Goal: Navigation & Orientation: Find specific page/section

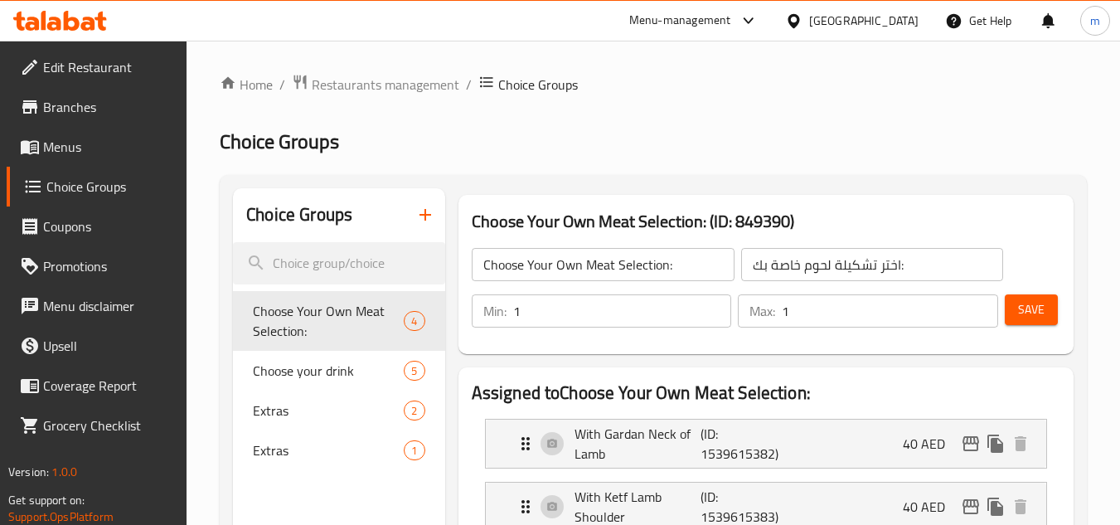
click at [876, 9] on div "[GEOGRAPHIC_DATA]" at bounding box center [852, 21] width 160 height 40
click at [825, 27] on div "United Arab Emirates" at bounding box center [863, 21] width 109 height 18
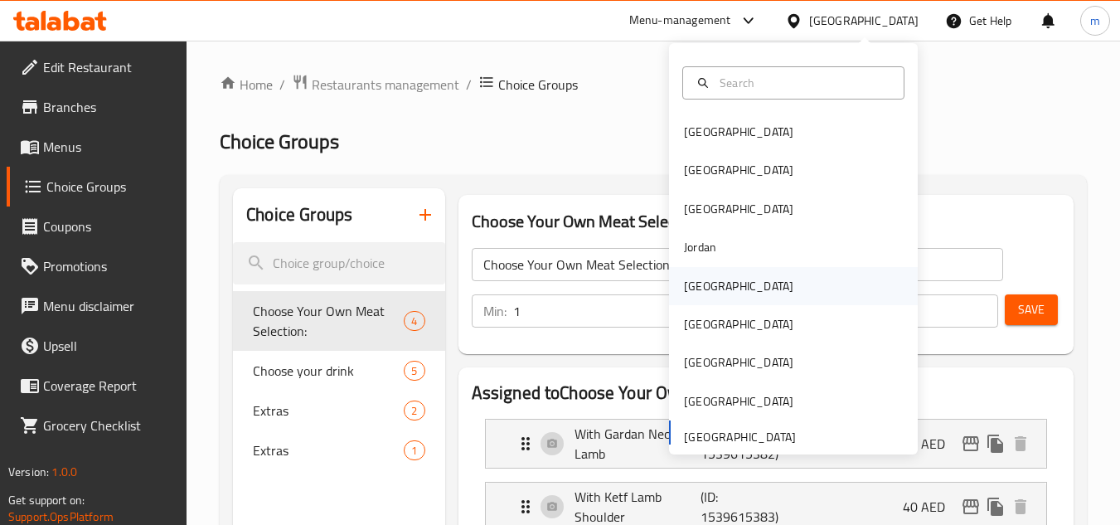
click at [684, 285] on div "[GEOGRAPHIC_DATA]" at bounding box center [738, 286] width 109 height 18
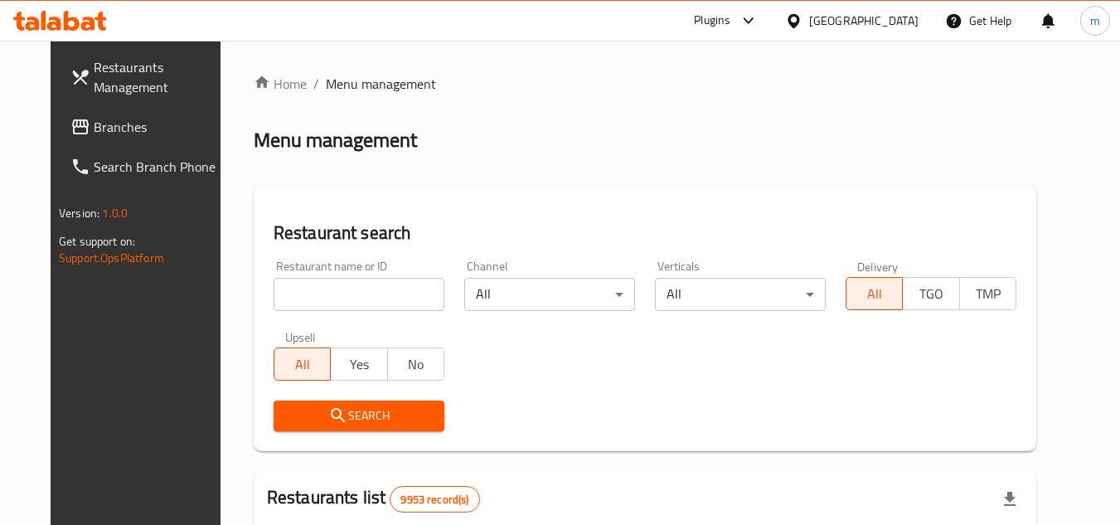
click at [129, 132] on span "Branches" at bounding box center [159, 127] width 131 height 20
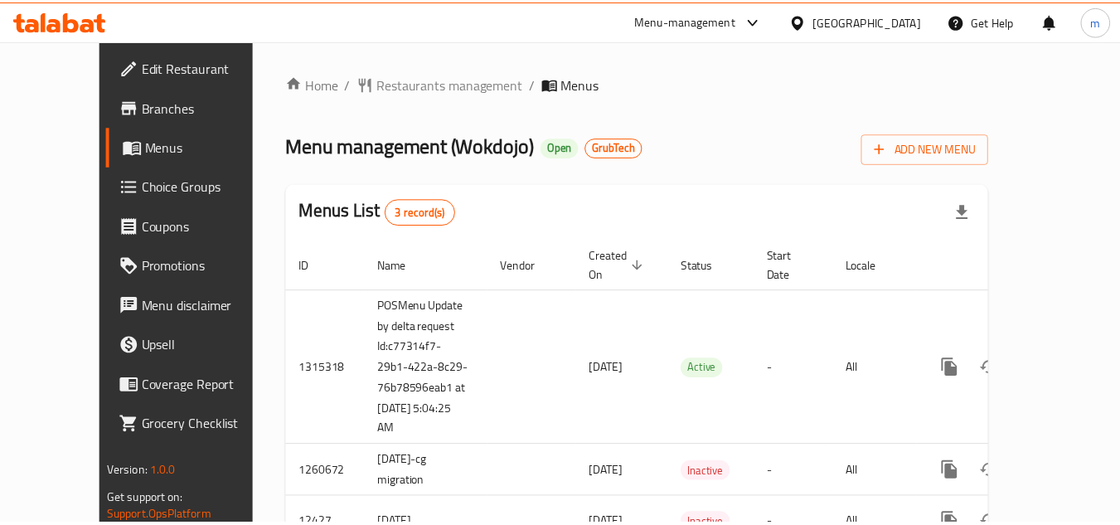
scroll to position [52, 0]
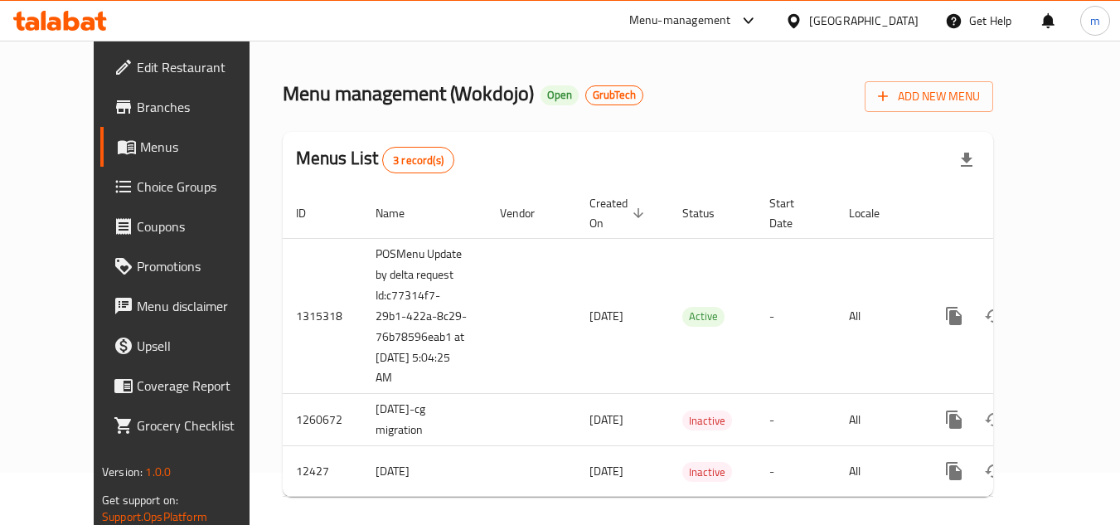
click at [109, 15] on div at bounding box center [60, 20] width 120 height 33
click at [83, 27] on icon at bounding box center [88, 24] width 14 height 14
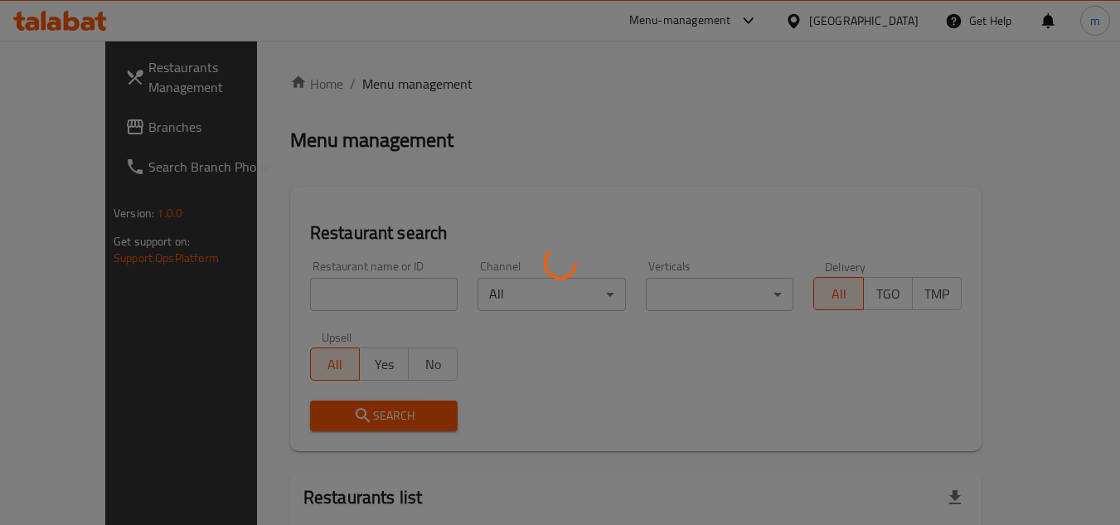
scroll to position [52, 0]
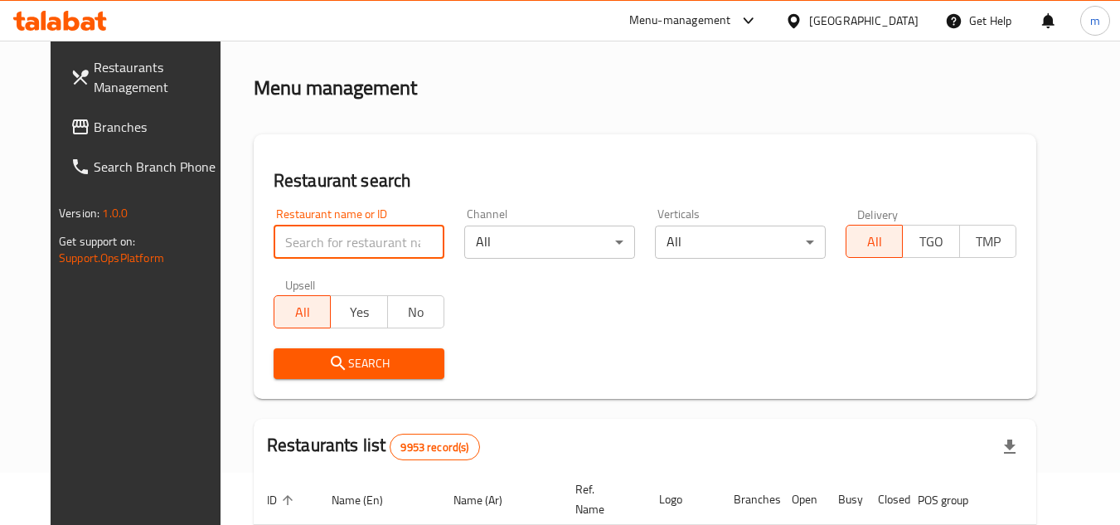
click at [382, 242] on input "search" at bounding box center [359, 241] width 171 height 33
paste input "7669"
type input "7669"
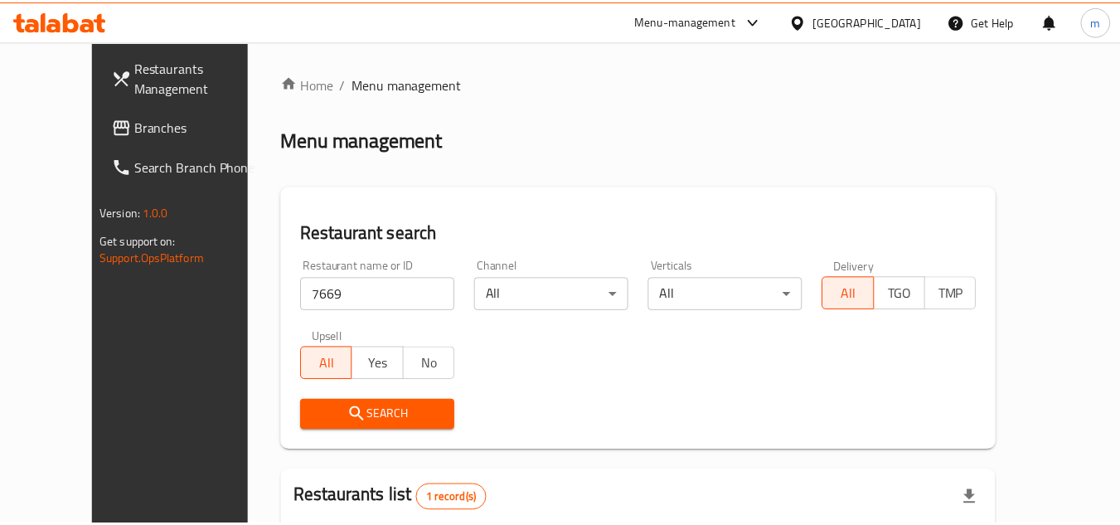
scroll to position [201, 0]
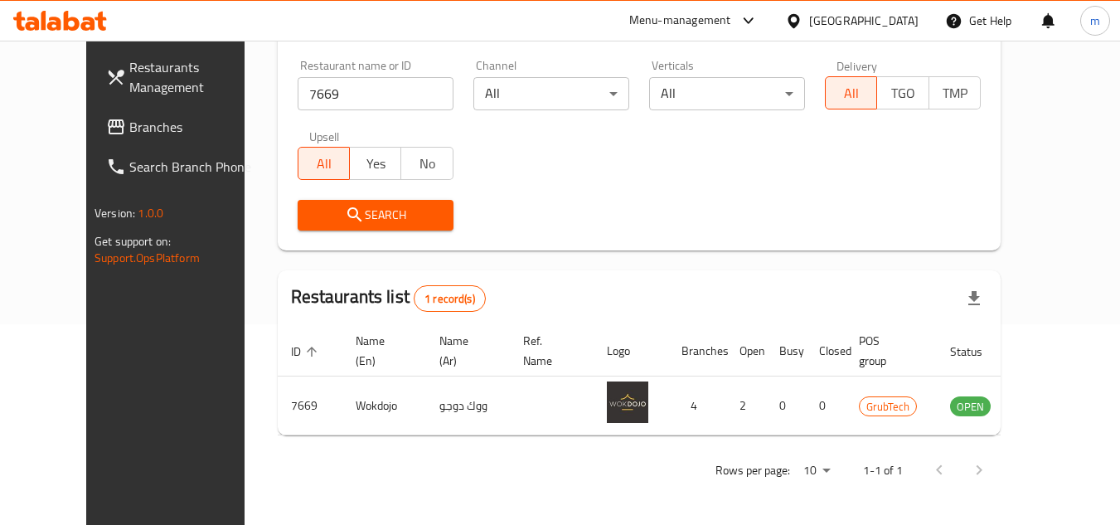
click at [892, 19] on div "[GEOGRAPHIC_DATA]" at bounding box center [863, 21] width 109 height 18
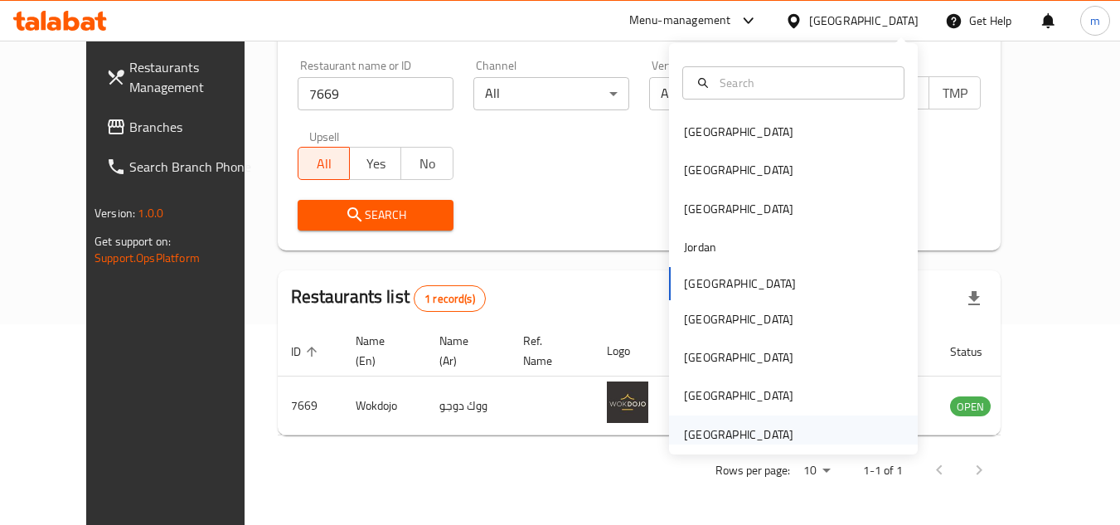
click at [694, 430] on div "United Arab Emirates" at bounding box center [738, 434] width 109 height 18
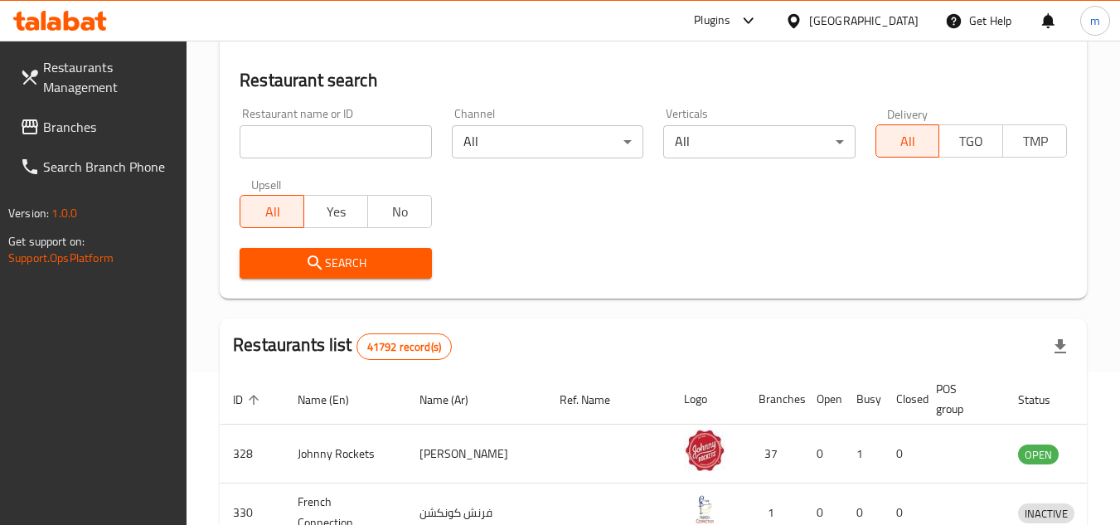
scroll to position [201, 0]
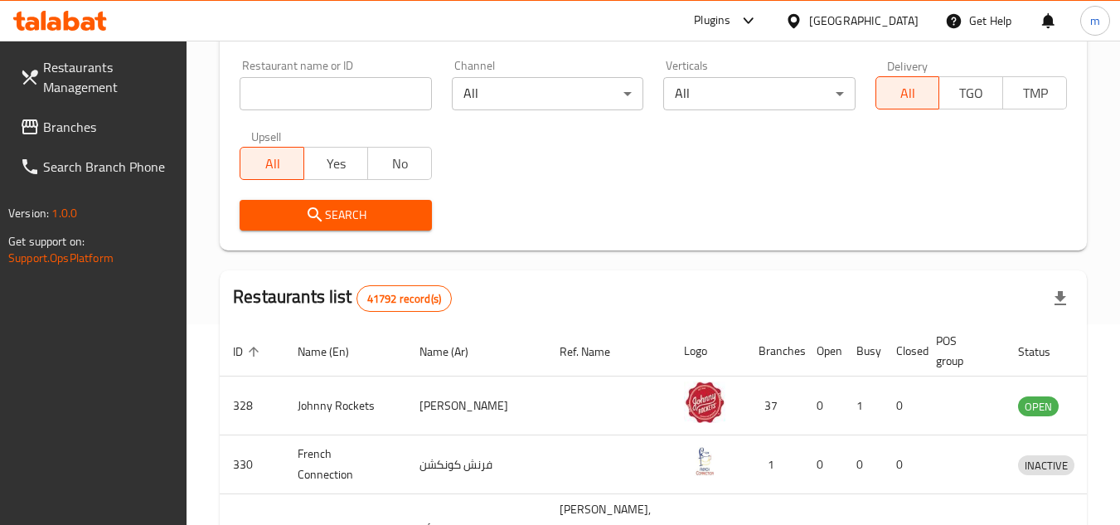
click at [27, 140] on link "Branches" at bounding box center [97, 127] width 181 height 40
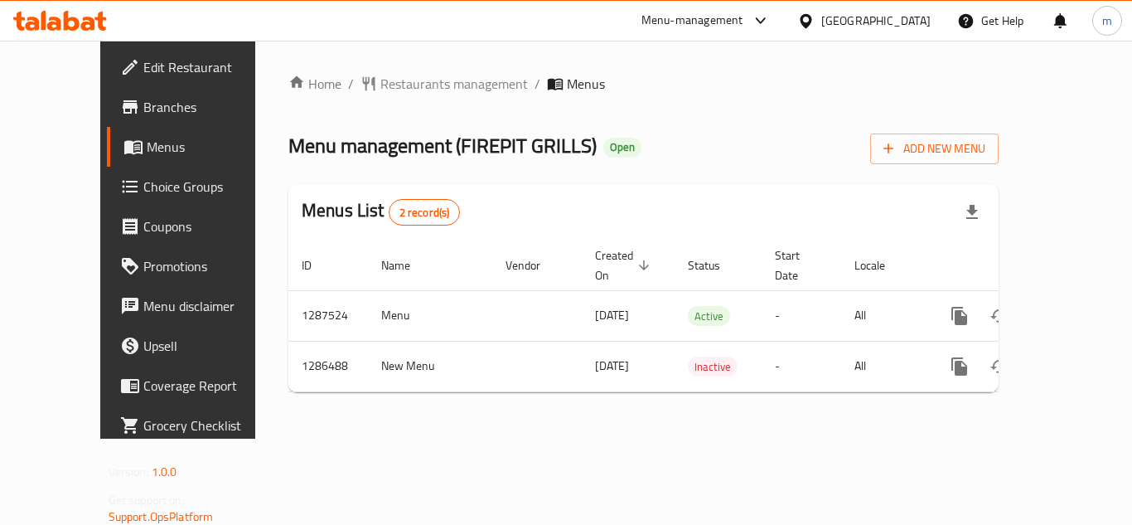
click at [870, 12] on div "United Arab Emirates" at bounding box center [875, 21] width 109 height 18
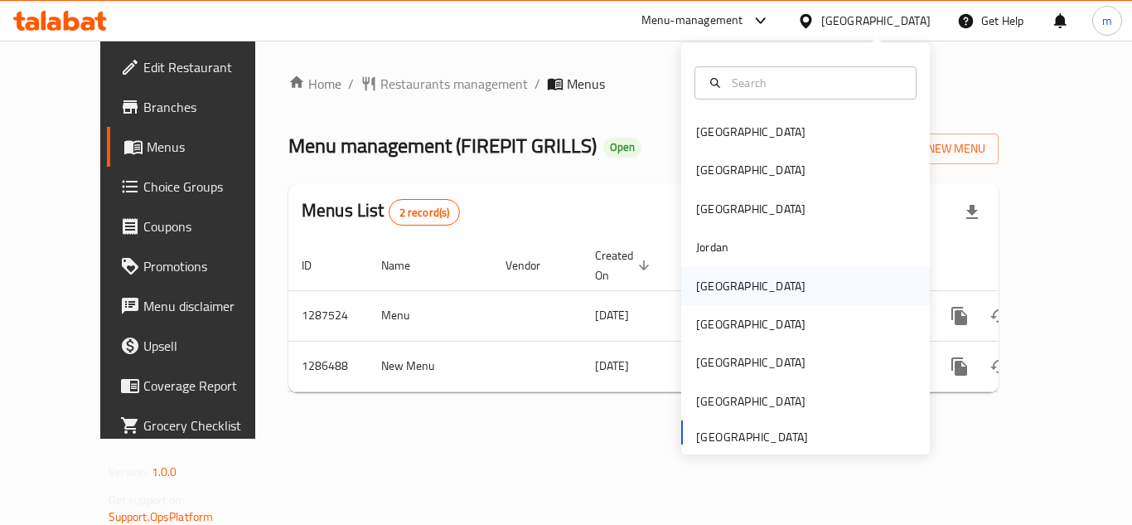
click at [699, 278] on div "Kuwait" at bounding box center [750, 286] width 109 height 18
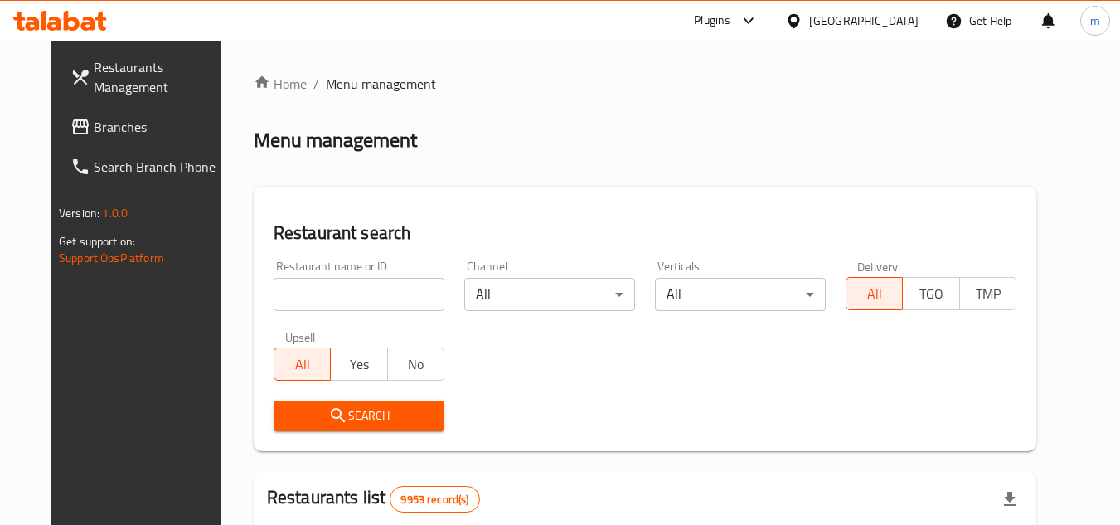
drag, startPoint x: 67, startPoint y: 131, endPoint x: 36, endPoint y: 134, distance: 30.8
click at [94, 131] on span "Branches" at bounding box center [159, 127] width 131 height 20
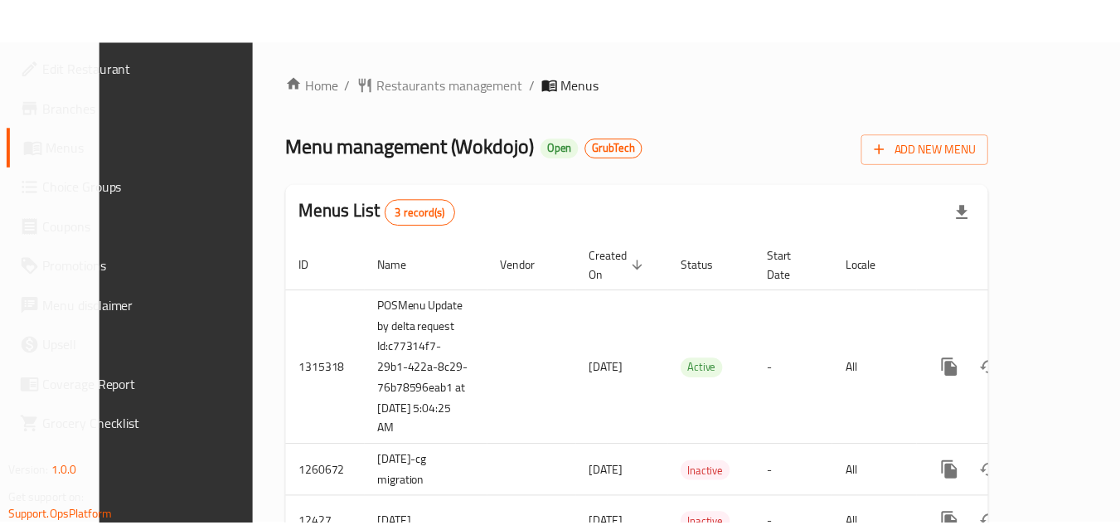
scroll to position [52, 0]
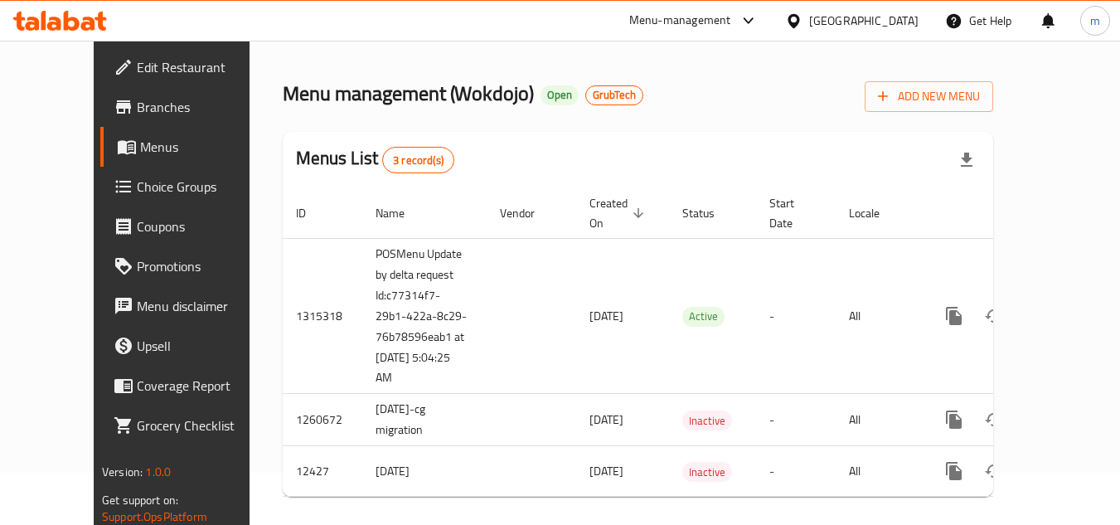
click at [72, 17] on icon at bounding box center [60, 21] width 94 height 20
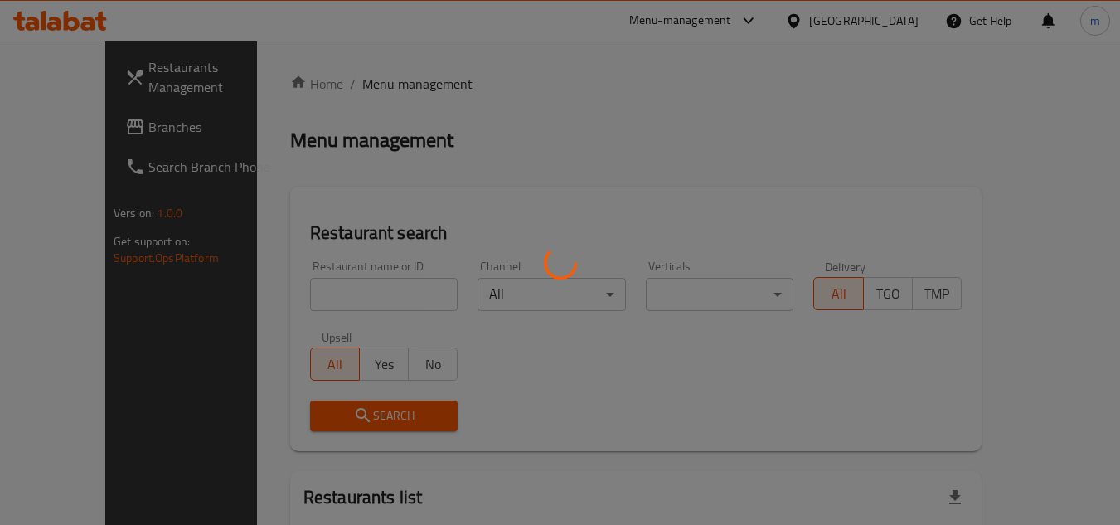
scroll to position [52, 0]
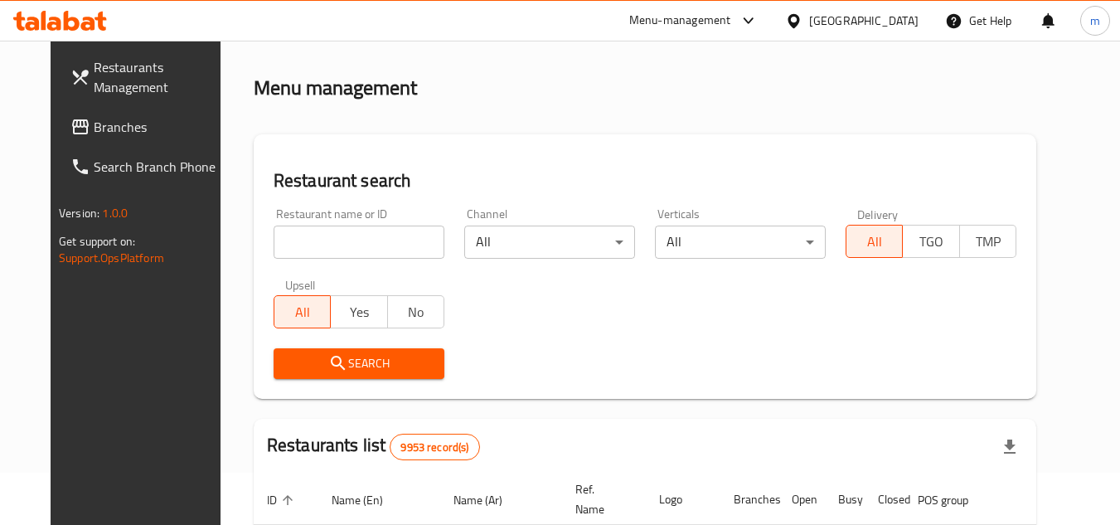
click at [338, 245] on input "search" at bounding box center [359, 241] width 171 height 33
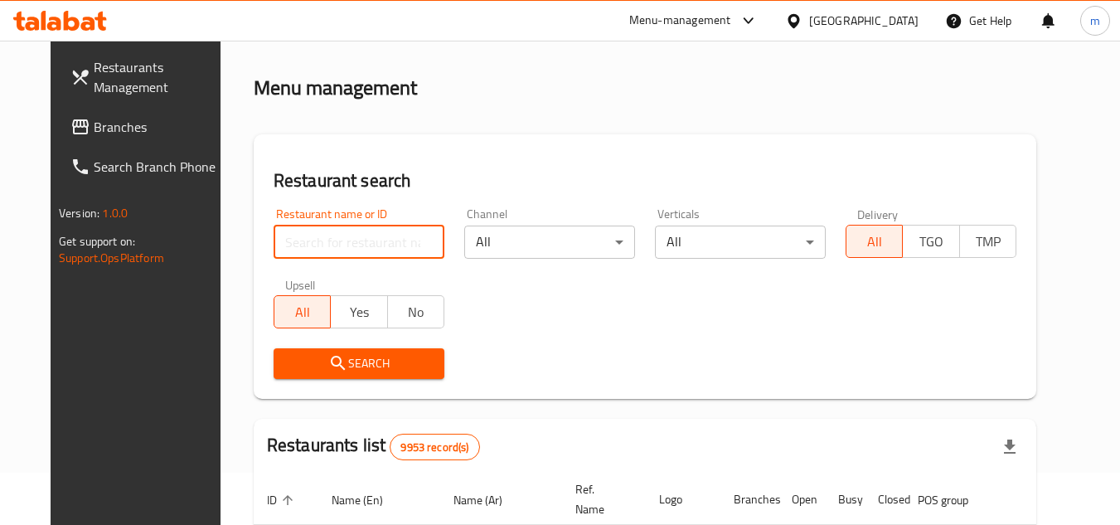
paste input "7669"
type input "7669"
click button "Search" at bounding box center [359, 363] width 171 height 31
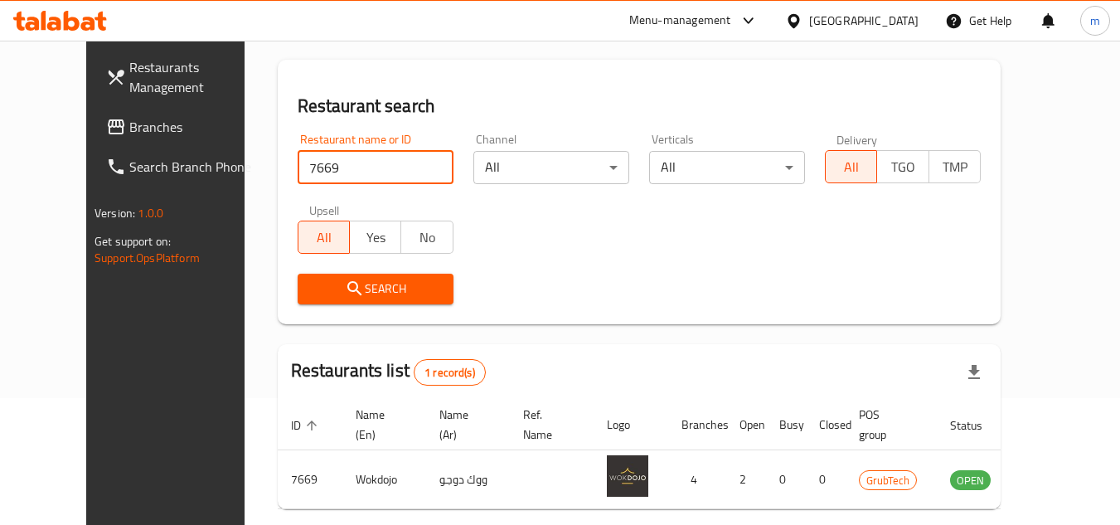
scroll to position [201, 0]
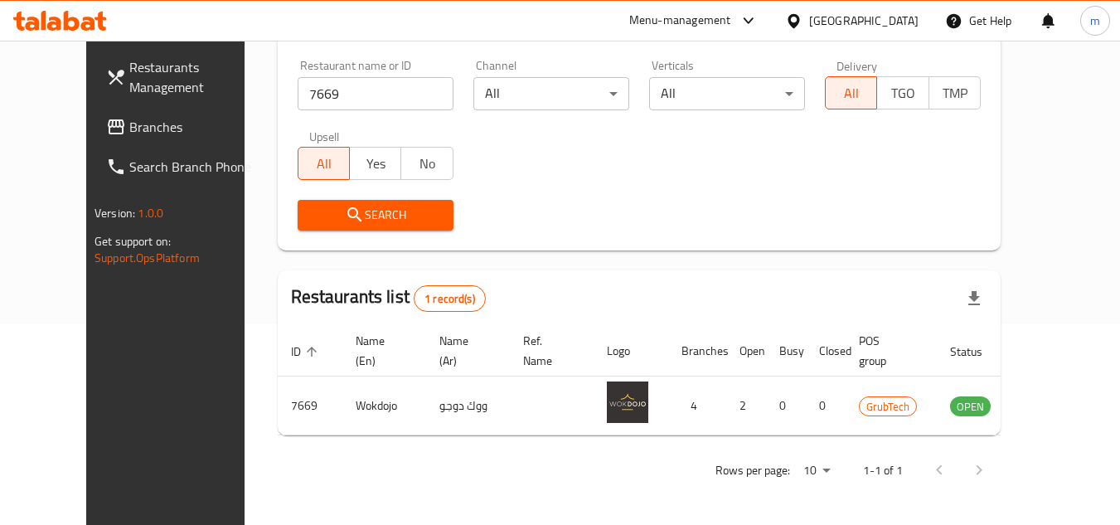
click at [81, 31] on div at bounding box center [60, 21] width 94 height 20
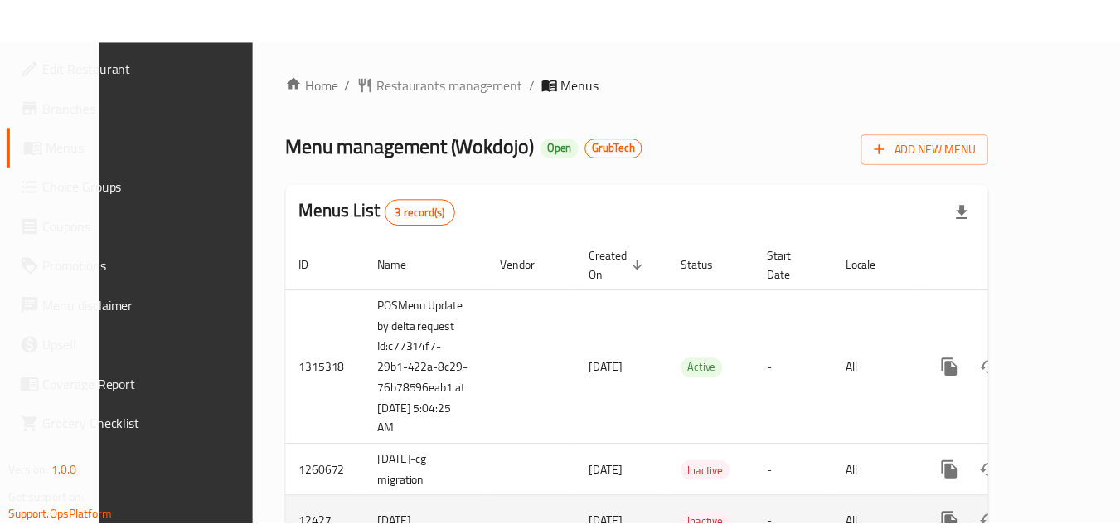
scroll to position [52, 0]
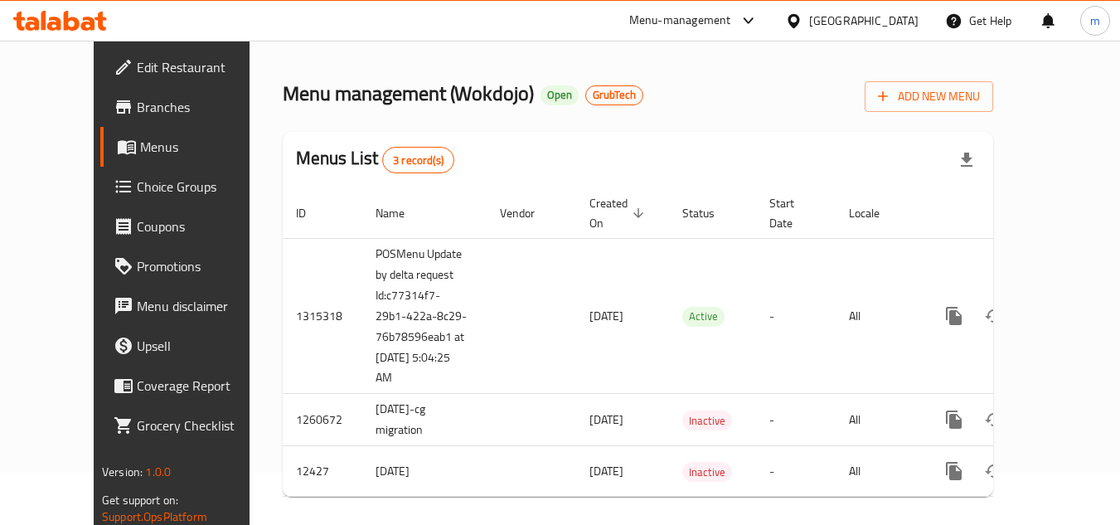
click at [75, 20] on icon at bounding box center [72, 21] width 16 height 20
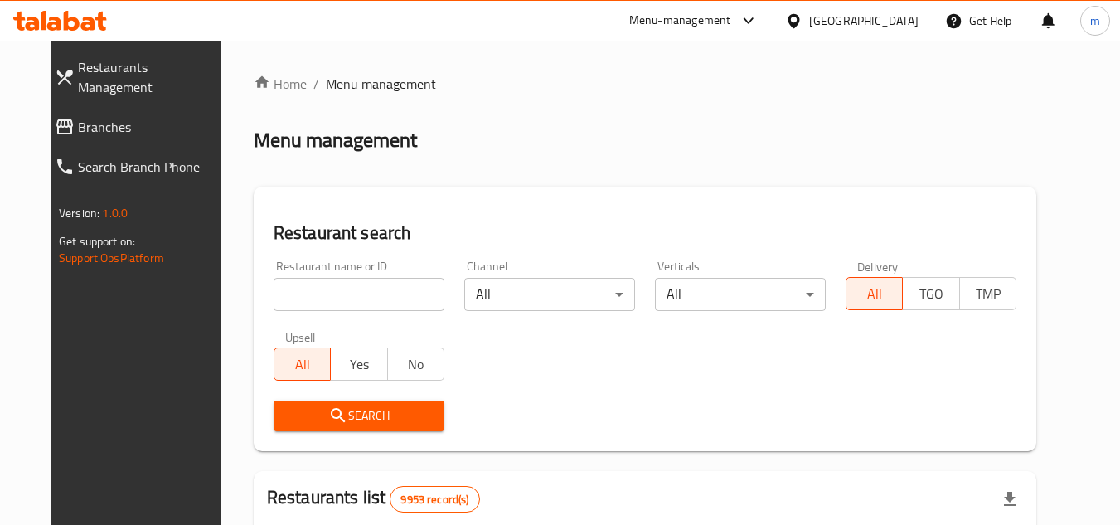
click at [329, 288] on input "search" at bounding box center [359, 294] width 171 height 33
paste input "7669"
type input "7669"
click button "Search" at bounding box center [359, 415] width 171 height 31
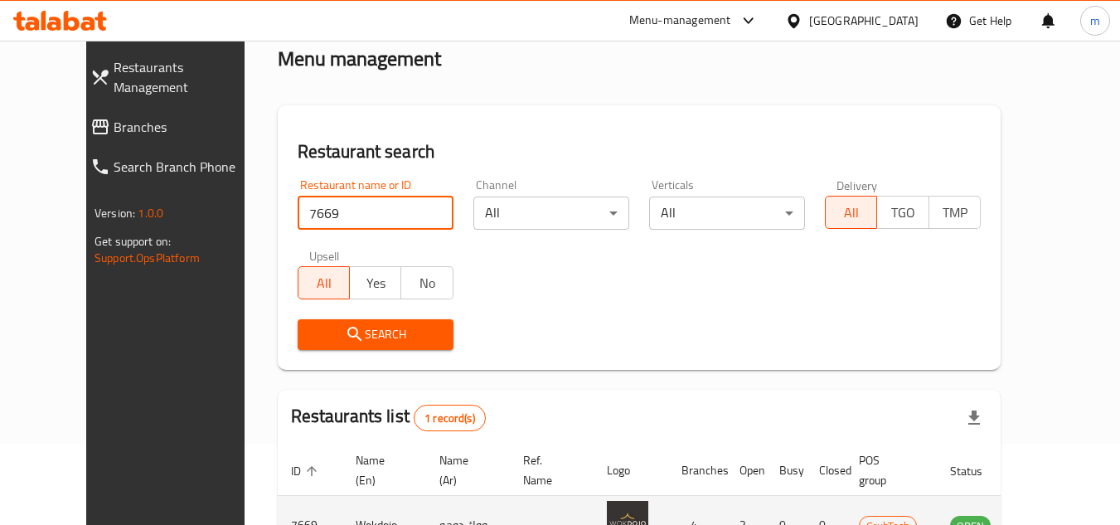
scroll to position [201, 0]
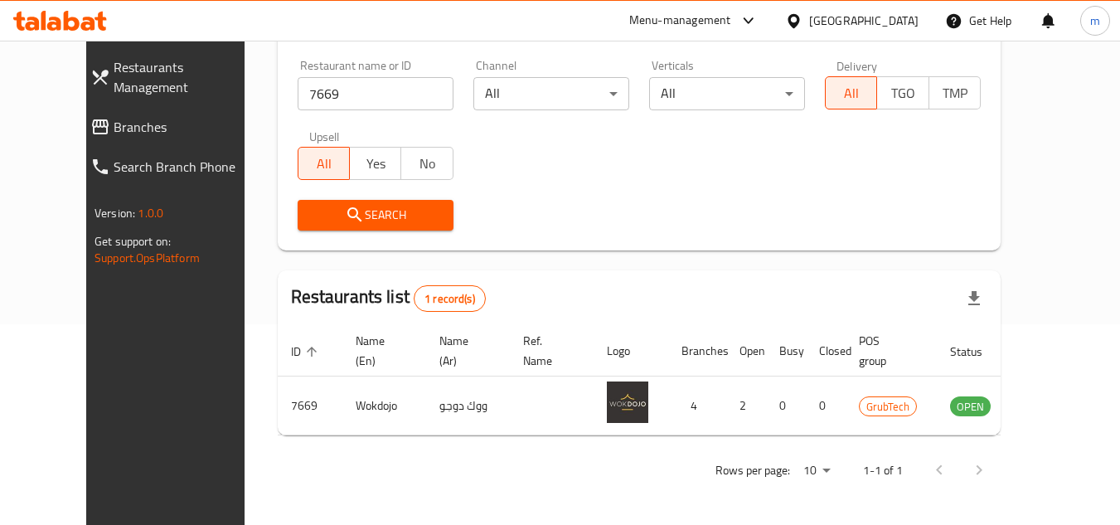
click at [906, 22] on div "[GEOGRAPHIC_DATA]" at bounding box center [863, 21] width 109 height 18
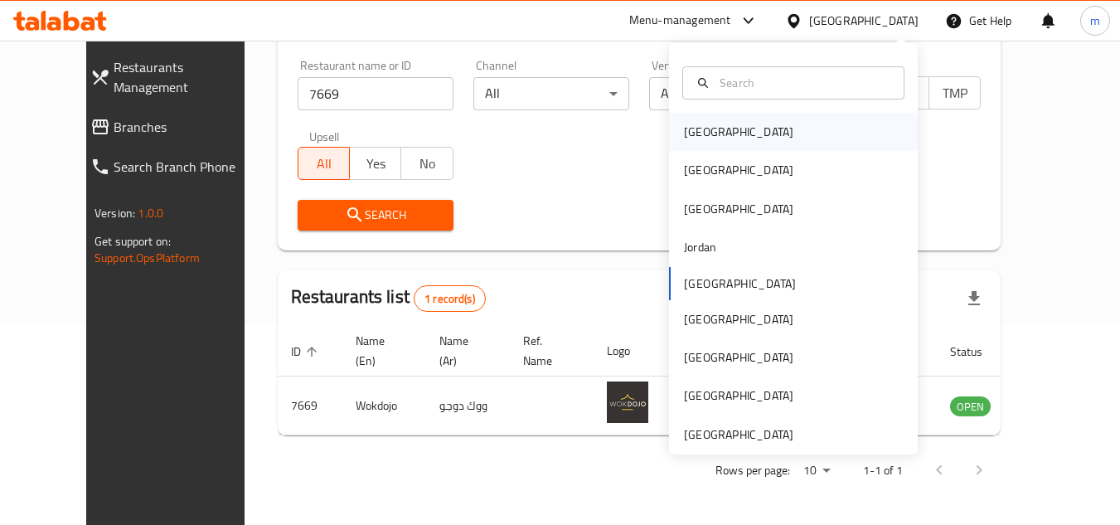
click at [707, 133] on div "[GEOGRAPHIC_DATA]" at bounding box center [738, 132] width 109 height 18
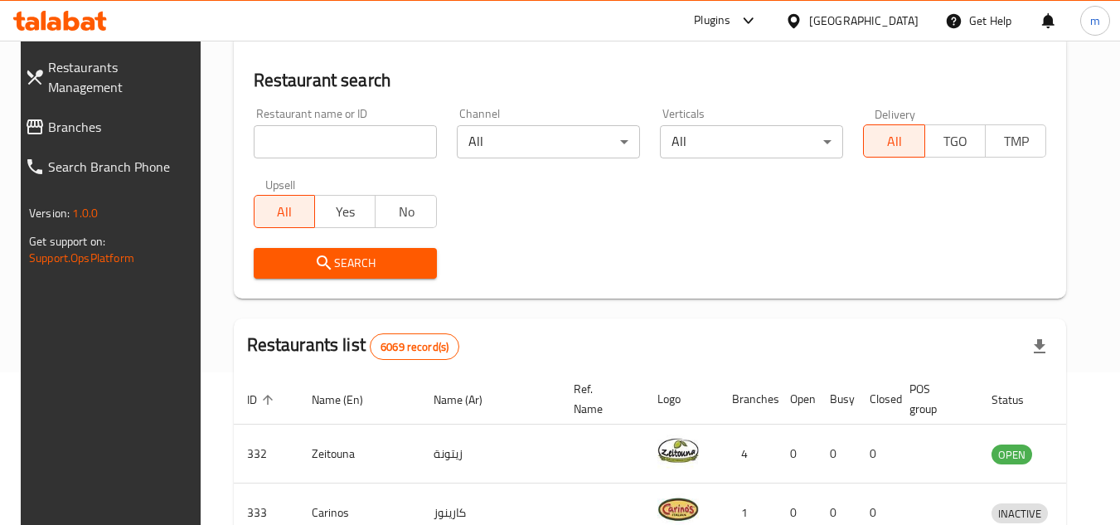
scroll to position [201, 0]
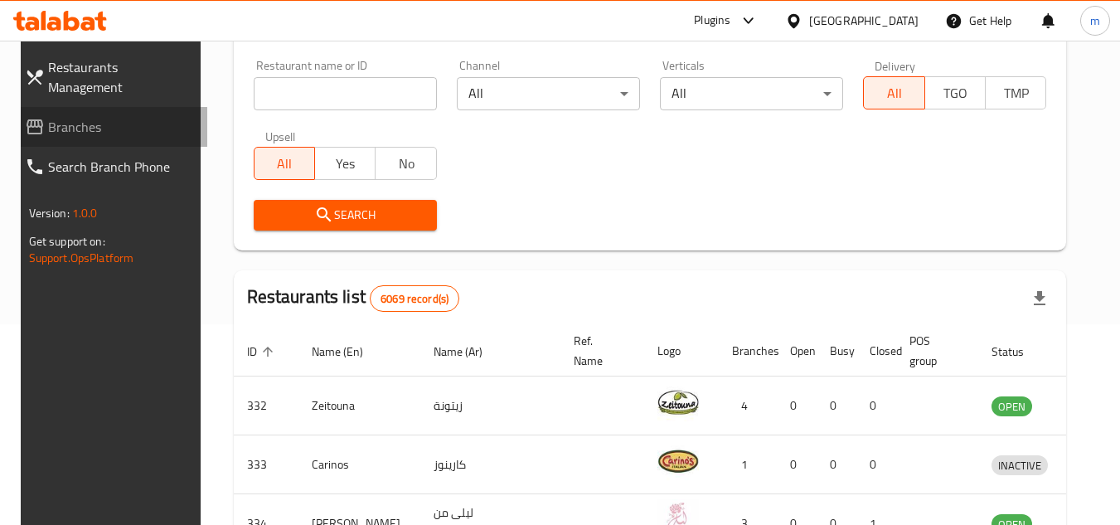
drag, startPoint x: 109, startPoint y: 103, endPoint x: 88, endPoint y: 111, distance: 22.3
click at [109, 117] on span "Branches" at bounding box center [121, 127] width 147 height 20
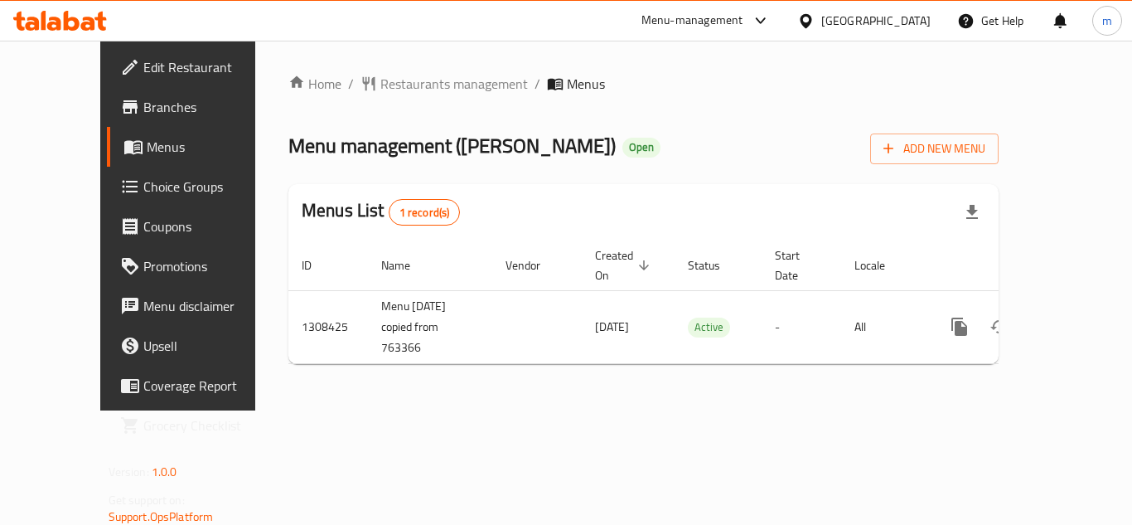
click at [917, 13] on div "[GEOGRAPHIC_DATA]" at bounding box center [875, 21] width 109 height 18
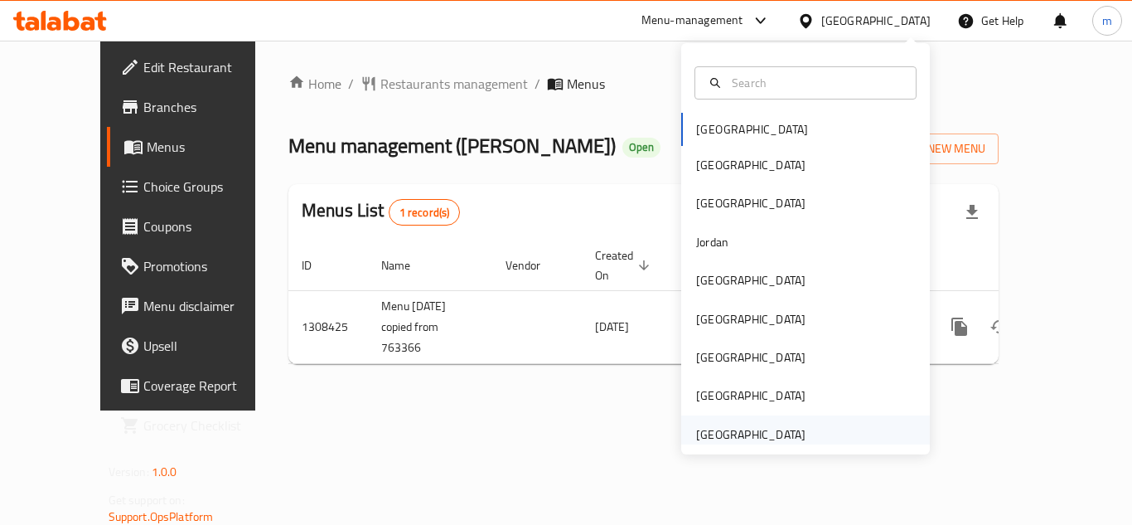
click at [726, 431] on div "[GEOGRAPHIC_DATA]" at bounding box center [750, 434] width 109 height 18
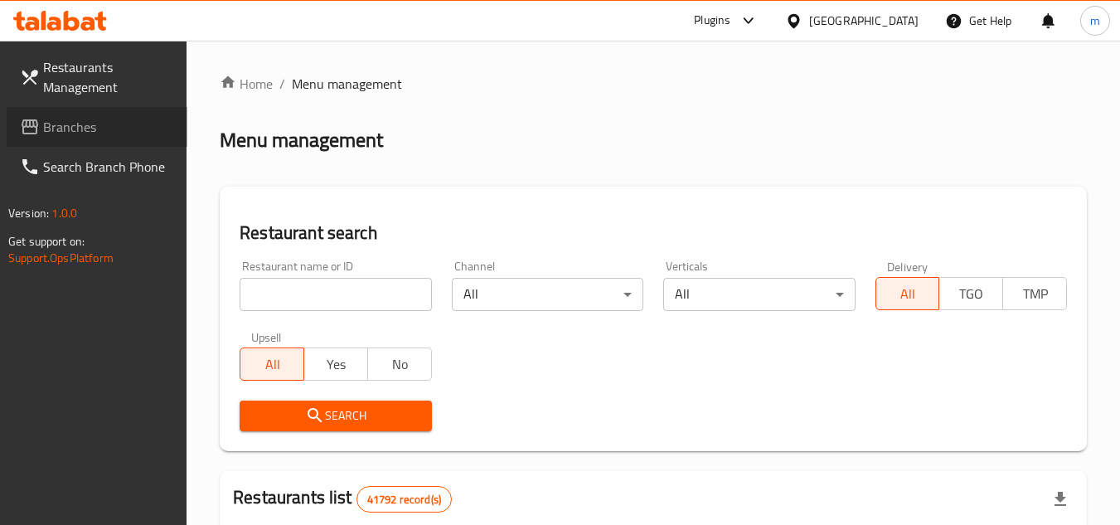
click at [143, 128] on span "Branches" at bounding box center [108, 127] width 131 height 20
